Goal: Task Accomplishment & Management: Use online tool/utility

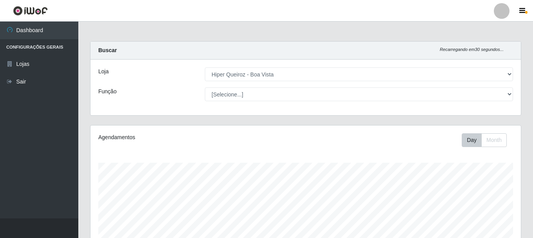
select select "514"
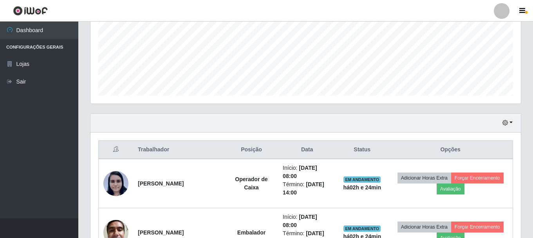
scroll to position [114, 0]
